Goal: Information Seeking & Learning: Check status

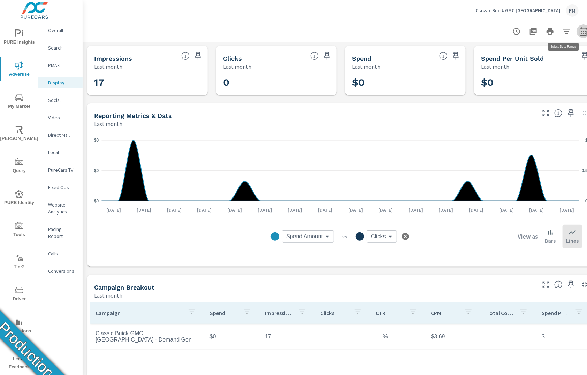
click at [579, 32] on icon "button" at bounding box center [583, 31] width 8 height 8
select select "Last month"
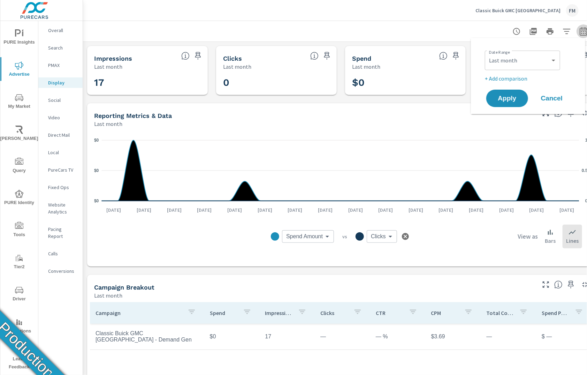
click at [579, 32] on icon "button" at bounding box center [583, 31] width 8 height 8
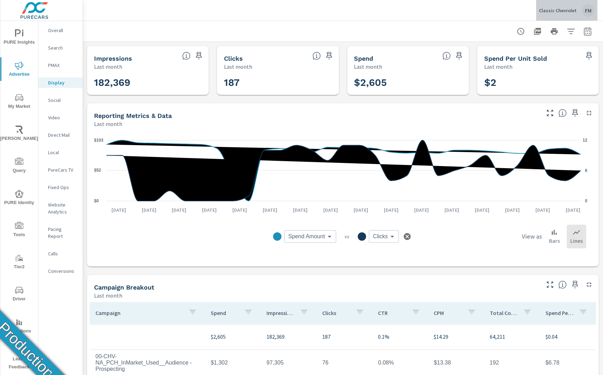
click at [591, 14] on div "FM" at bounding box center [588, 10] width 13 height 13
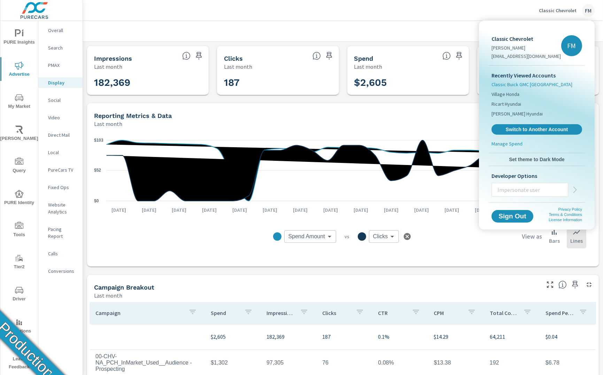
click at [507, 85] on span "Classic Buick GMC [GEOGRAPHIC_DATA]" at bounding box center [532, 84] width 81 height 7
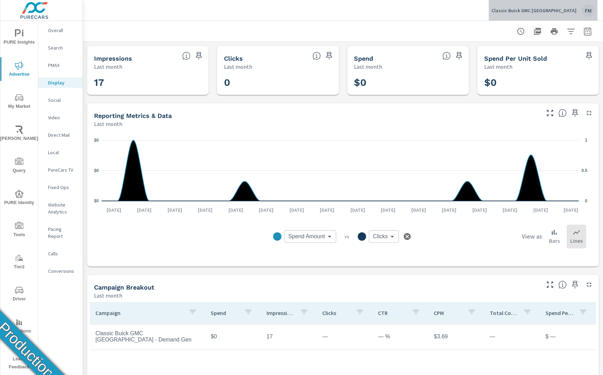
click at [588, 12] on div "FM" at bounding box center [588, 10] width 13 height 13
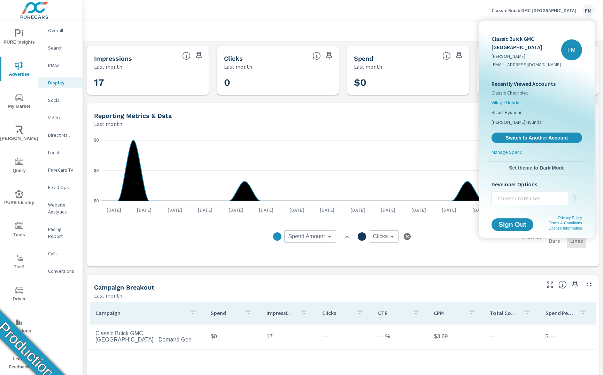
click at [516, 99] on span "Village Honda" at bounding box center [506, 102] width 28 height 7
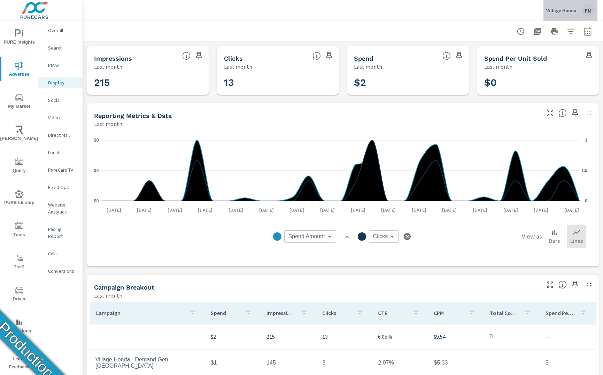
click at [595, 10] on button "Village Honda FM" at bounding box center [571, 10] width 54 height 21
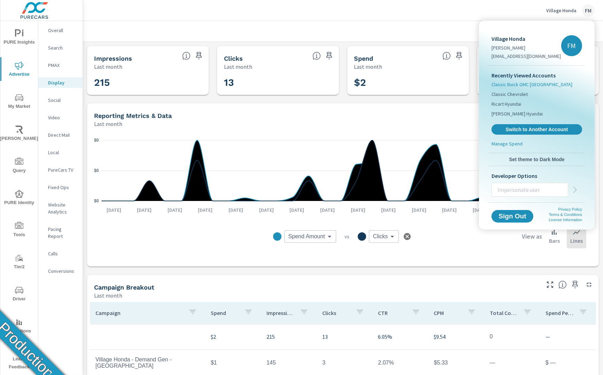
click at [539, 83] on span "Classic Buick GMC [GEOGRAPHIC_DATA]" at bounding box center [532, 84] width 81 height 7
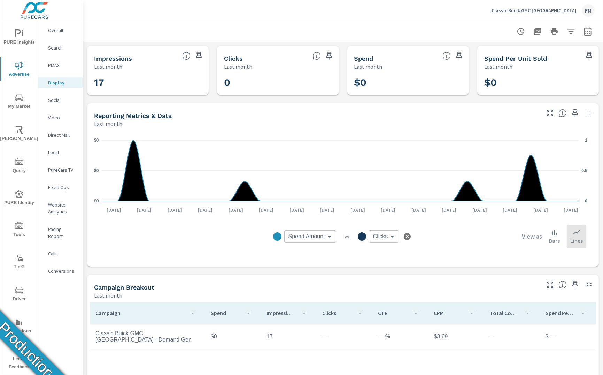
click at [590, 15] on div "FM" at bounding box center [588, 10] width 13 height 13
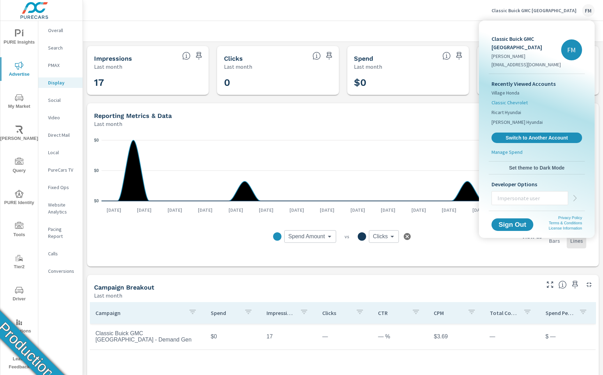
click at [525, 98] on li "Classic Chevrolet" at bounding box center [537, 103] width 91 height 10
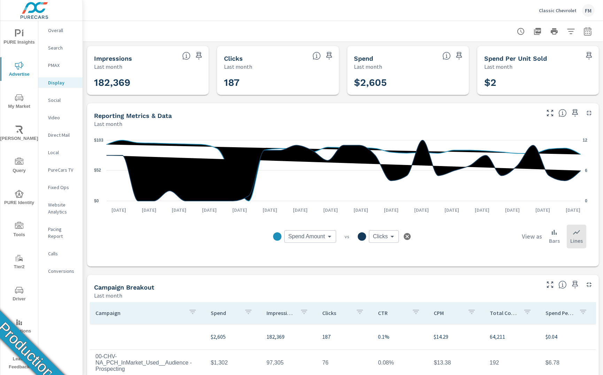
click at [586, 33] on icon "button" at bounding box center [587, 31] width 7 height 8
select select "Last month"
click at [586, 33] on icon "button" at bounding box center [587, 31] width 7 height 8
